Goal: Transaction & Acquisition: Purchase product/service

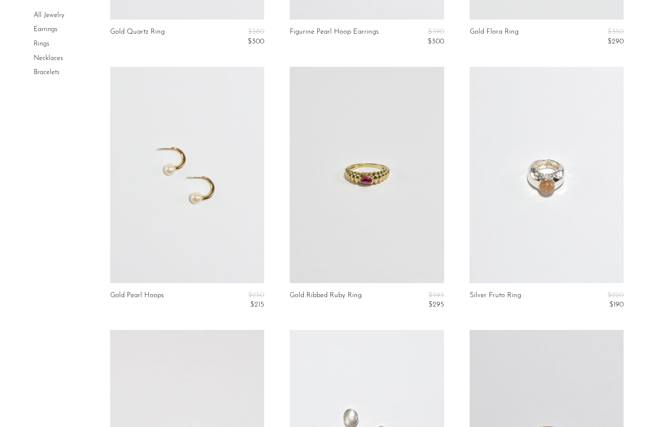
scroll to position [69, 0]
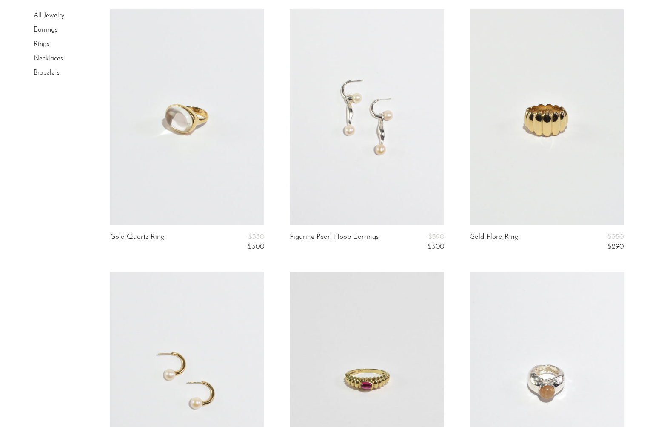
click at [57, 60] on link "Necklaces" at bounding box center [48, 58] width 29 height 7
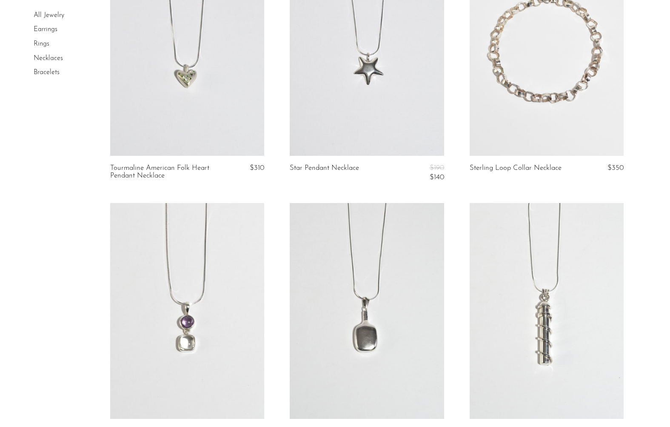
scroll to position [2384, 0]
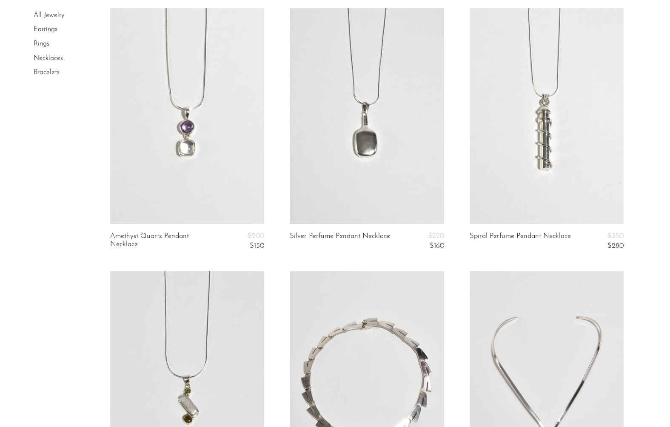
click at [558, 131] on link at bounding box center [546, 116] width 154 height 216
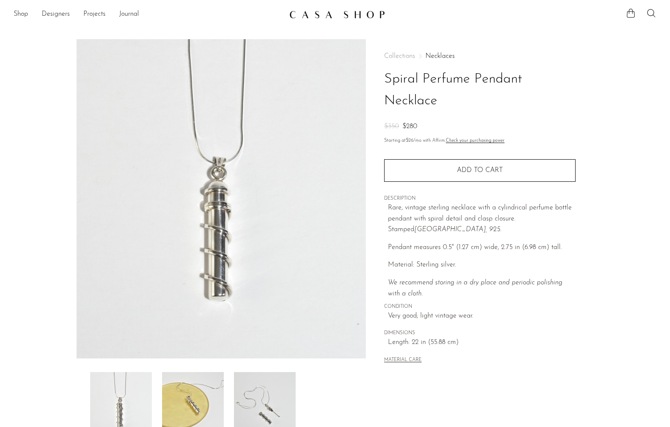
drag, startPoint x: 270, startPoint y: 195, endPoint x: 671, endPoint y: 337, distance: 425.6
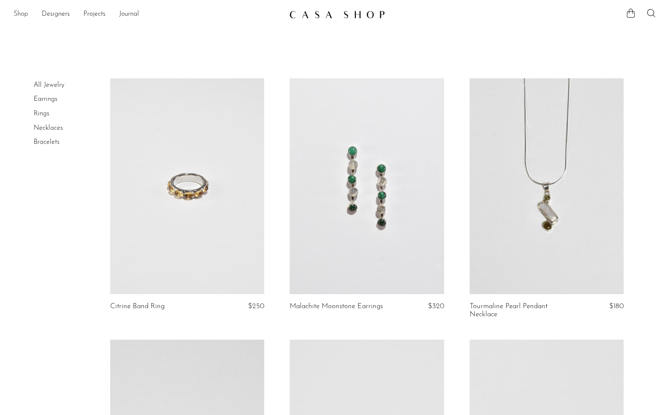
click at [23, 17] on link "Shop" at bounding box center [21, 14] width 14 height 11
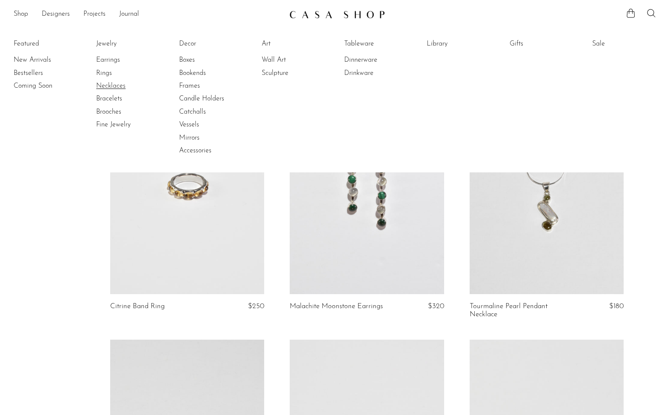
click at [111, 89] on link "Necklaces" at bounding box center [128, 85] width 64 height 9
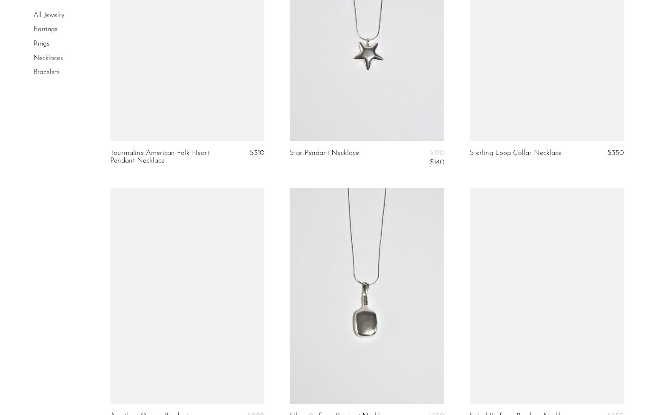
scroll to position [2380, 0]
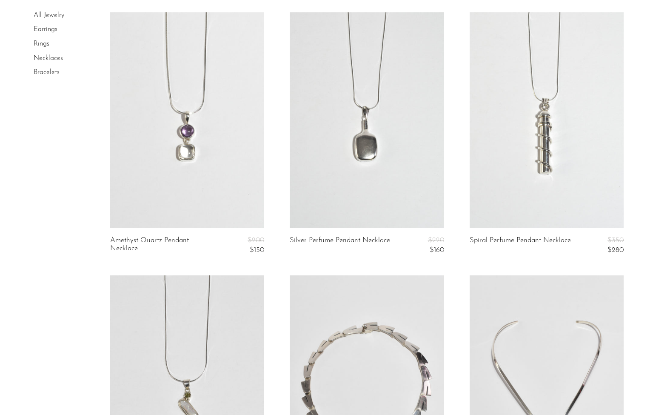
click at [175, 150] on link at bounding box center [187, 120] width 154 height 216
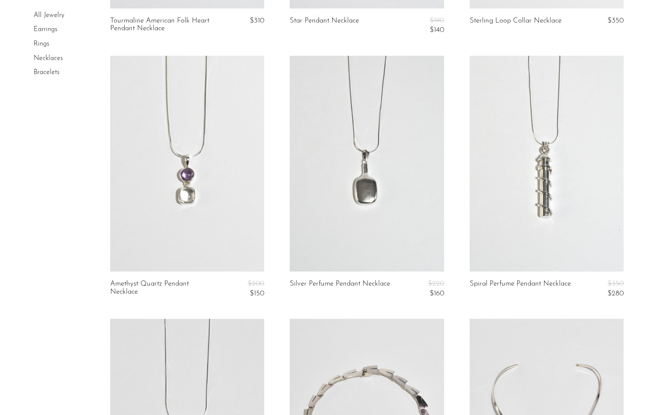
scroll to position [2298, 0]
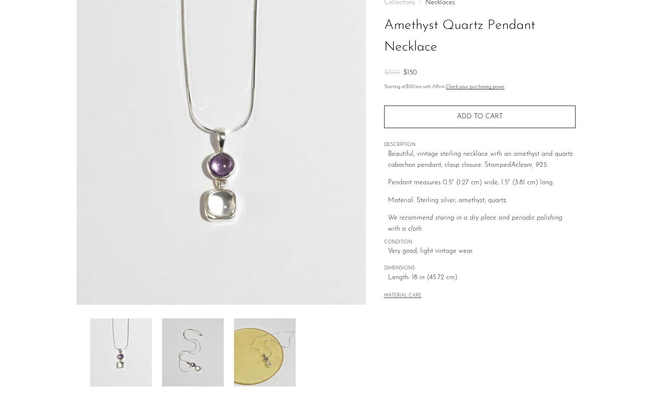
scroll to position [75, 0]
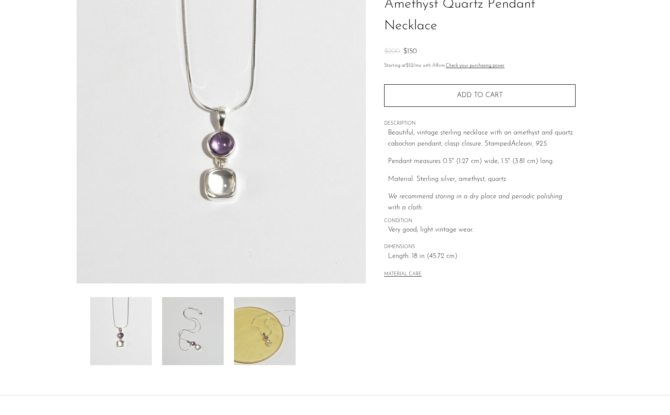
click at [185, 325] on img at bounding box center [193, 331] width 62 height 68
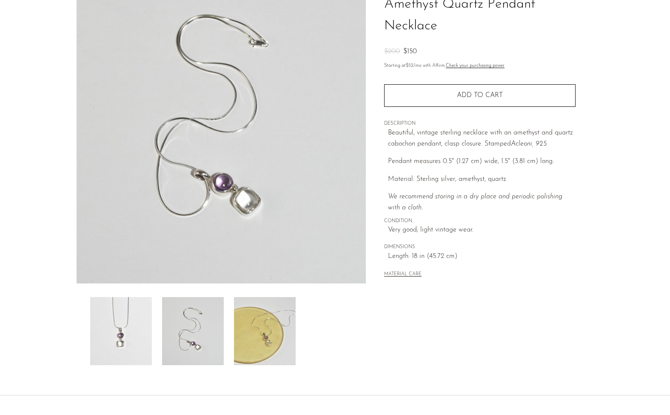
click at [134, 340] on img at bounding box center [121, 331] width 62 height 68
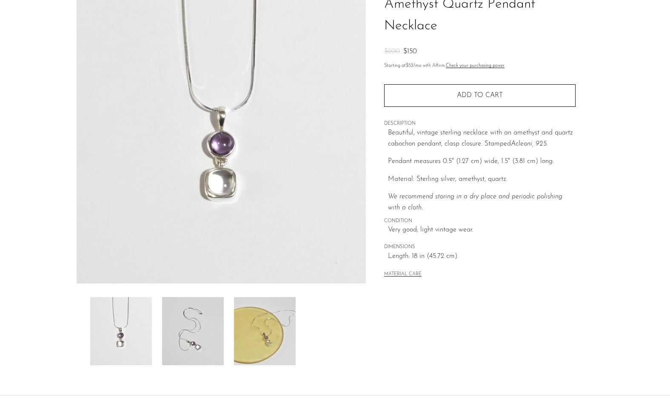
click at [264, 341] on img at bounding box center [265, 331] width 62 height 68
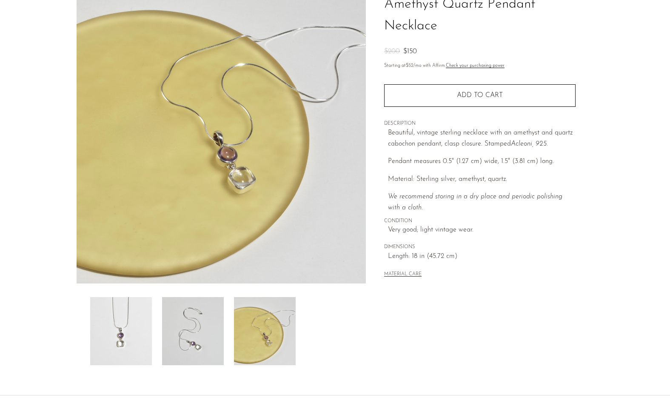
click at [208, 340] on img at bounding box center [193, 331] width 62 height 68
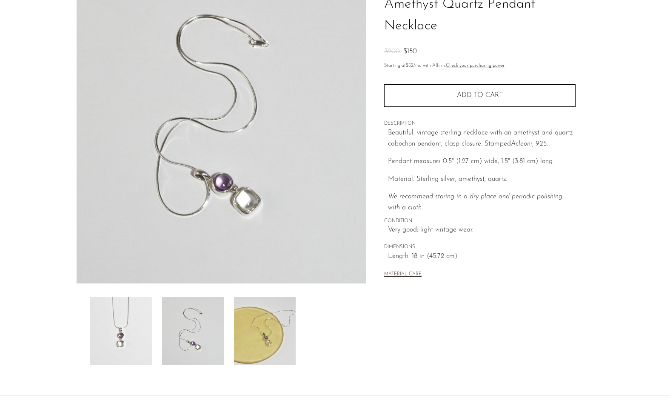
click at [133, 338] on img at bounding box center [121, 331] width 62 height 68
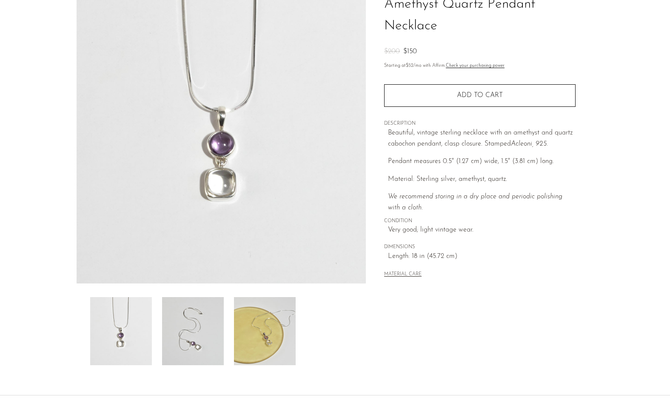
click at [211, 333] on img at bounding box center [193, 331] width 62 height 68
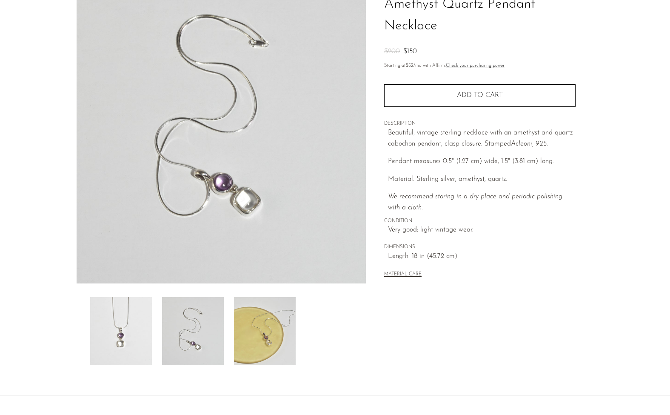
click at [267, 331] on img at bounding box center [265, 331] width 62 height 68
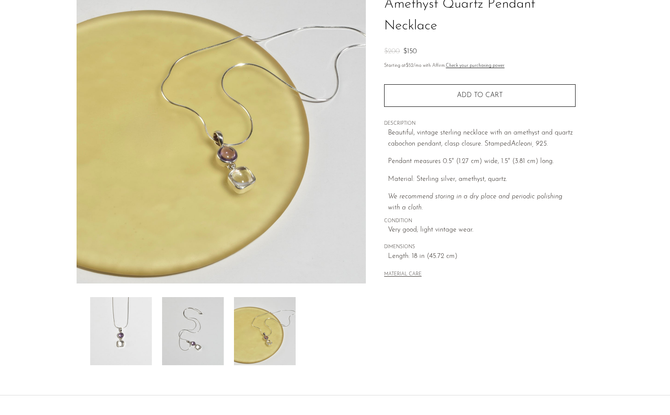
click at [142, 327] on img at bounding box center [121, 331] width 62 height 68
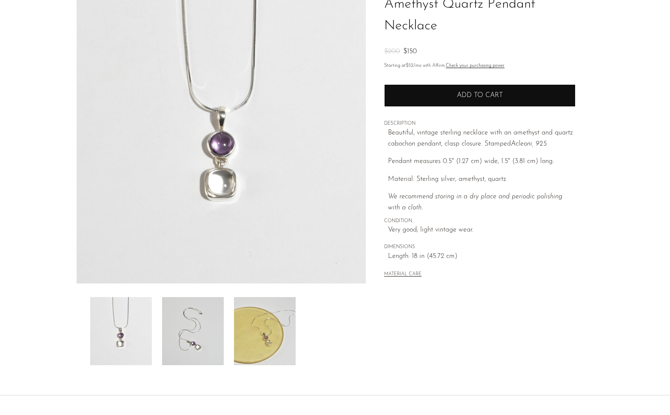
click at [433, 94] on button "Add to cart" at bounding box center [479, 95] width 191 height 22
